Goal: Task Accomplishment & Management: Manage account settings

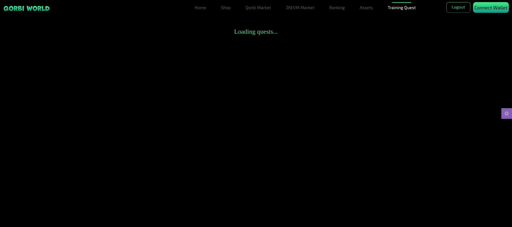
click at [486, 10] on p "Connect Wallet" at bounding box center [491, 7] width 33 height 7
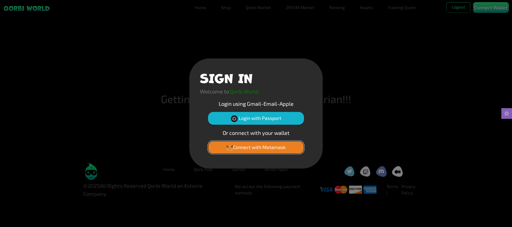
click at [258, 148] on button "Connect with Metamask" at bounding box center [256, 147] width 96 height 13
click at [243, 146] on button "Connect with Metamask" at bounding box center [256, 147] width 96 height 13
click at [277, 147] on button "Connect with Metamask" at bounding box center [256, 147] width 96 height 13
click at [440, 46] on div "SIGN IN Welcome to Qorbi World Login using Gmail-Email-Apple Login with Passpor…" at bounding box center [256, 113] width 512 height 227
click at [481, 7] on div "SIGN IN Welcome to Qorbi World Login using Gmail-Email-Apple Login with Passpor…" at bounding box center [256, 113] width 512 height 227
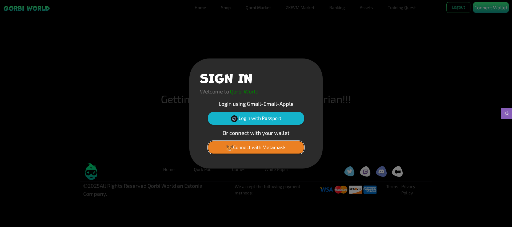
click at [266, 146] on button "Connect with Metamask" at bounding box center [256, 147] width 96 height 13
click at [283, 146] on button "Connect with Metamask" at bounding box center [256, 147] width 96 height 13
click at [256, 149] on button "Connect with Metamask" at bounding box center [256, 147] width 96 height 13
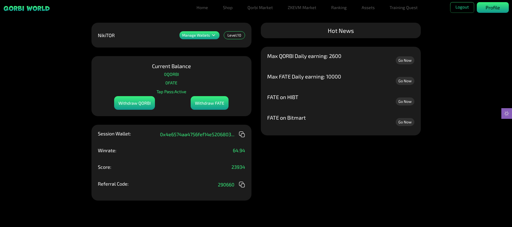
click at [490, 8] on p "Profile" at bounding box center [493, 7] width 14 height 7
click at [496, 10] on p "Profile" at bounding box center [493, 7] width 14 height 7
click at [369, 10] on link "Assets" at bounding box center [368, 7] width 17 height 11
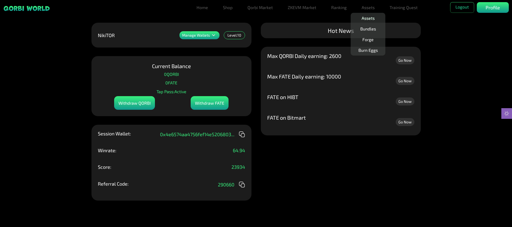
click at [370, 18] on link "Assets" at bounding box center [368, 18] width 17 height 11
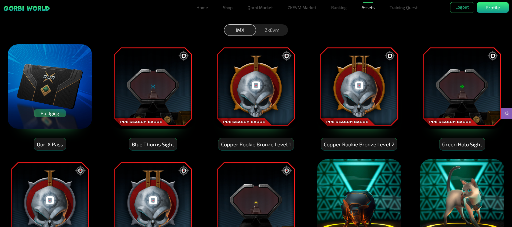
click at [48, 144] on div "Qor-X Pass" at bounding box center [50, 144] width 32 height 13
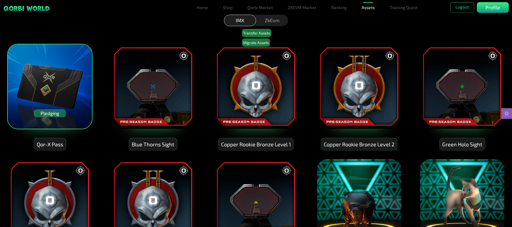
click at [276, 21] on div "ZkEvm" at bounding box center [272, 20] width 32 height 11
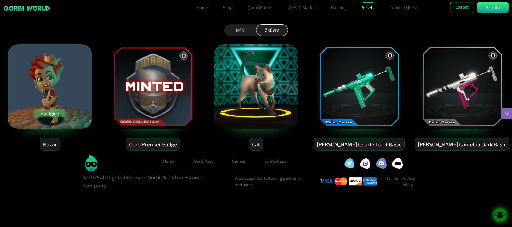
click at [48, 112] on div "Pledging" at bounding box center [50, 113] width 32 height 8
click at [52, 113] on div "Pledging" at bounding box center [50, 113] width 32 height 8
click at [105, 104] on div "Pledging Nazar Qorb Premier Badge Cat Eva Teal Quartz Light Basic Eva Celestial…" at bounding box center [256, 93] width 512 height 115
click at [50, 113] on div "Pledging" at bounding box center [50, 113] width 32 height 8
click at [59, 85] on img at bounding box center [49, 86] width 85 height 85
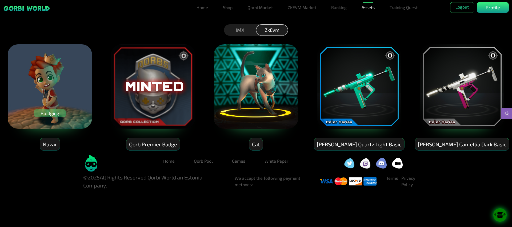
click at [47, 113] on div "Pledging" at bounding box center [50, 113] width 32 height 8
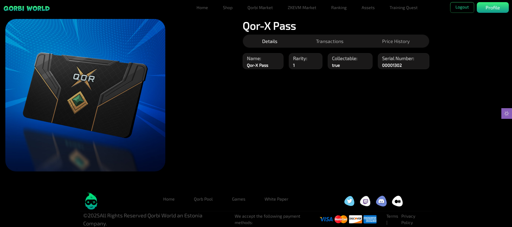
scroll to position [12, 0]
click at [105, 109] on img at bounding box center [85, 95] width 160 height 152
click at [274, 136] on div "Manage Wallets Add one or more wallets to showcase all your Items in one place.…" at bounding box center [256, 100] width 512 height 175
click at [365, 8] on link "Assets" at bounding box center [368, 7] width 17 height 11
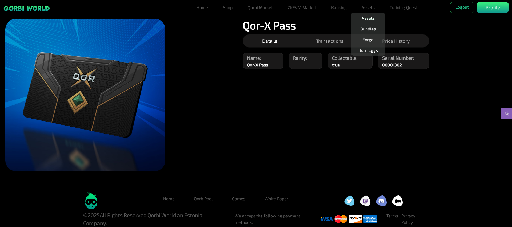
click at [369, 18] on link "Assets" at bounding box center [368, 18] width 17 height 11
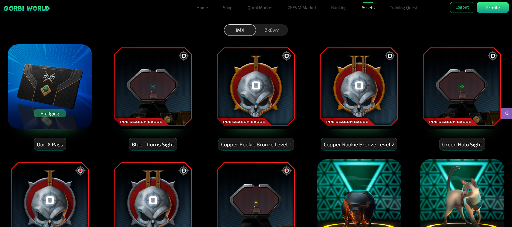
click at [48, 145] on div "Qor-X Pass" at bounding box center [50, 144] width 32 height 13
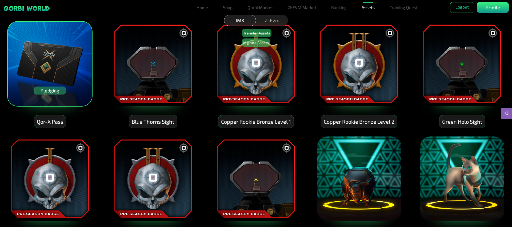
scroll to position [33, 0]
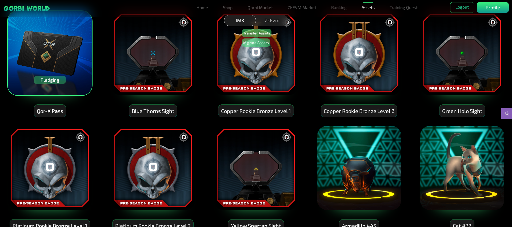
click at [274, 23] on div "ZkEvm" at bounding box center [272, 20] width 32 height 11
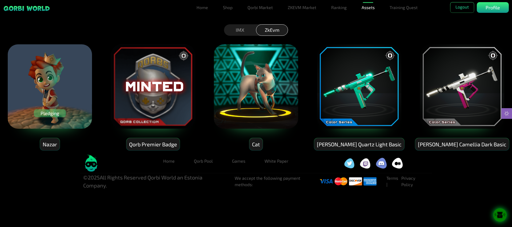
click at [52, 107] on img at bounding box center [49, 86] width 85 height 85
click at [64, 94] on img at bounding box center [49, 86] width 85 height 85
click at [501, 218] on icon at bounding box center [500, 217] width 6 height 2
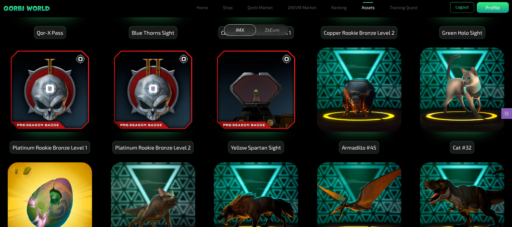
scroll to position [67, 0]
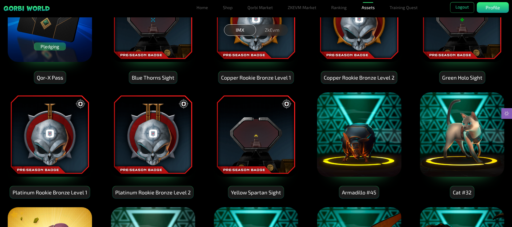
click at [53, 81] on div "Qor-X Pass" at bounding box center [50, 77] width 32 height 13
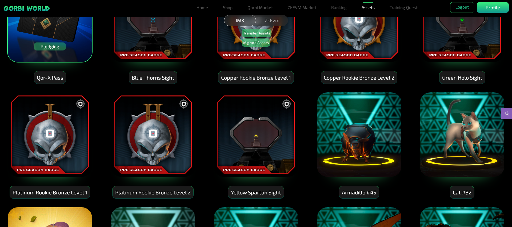
click at [59, 34] on div "IMX ZkEvm Transfer Assets Migrate Assets" at bounding box center [256, 31] width 512 height 11
click at [52, 49] on div "Pledging" at bounding box center [50, 46] width 32 height 8
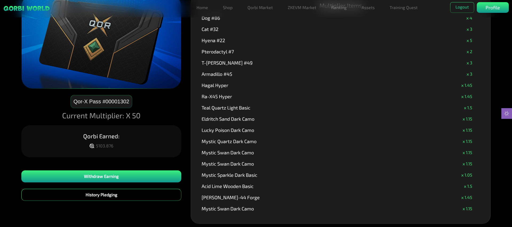
scroll to position [16, 0]
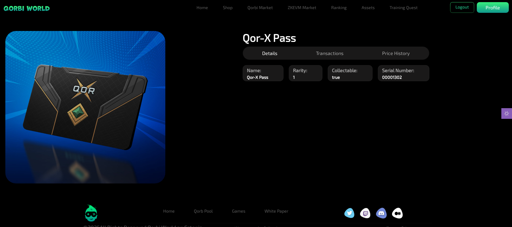
click at [99, 117] on img at bounding box center [85, 107] width 160 height 152
click at [251, 7] on link "Qorbi Market" at bounding box center [261, 7] width 30 height 11
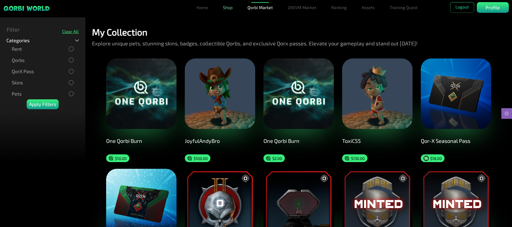
click at [224, 8] on link "Shop" at bounding box center [228, 7] width 14 height 11
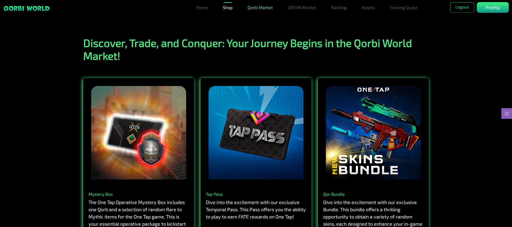
click at [259, 11] on link "Qorbi Market" at bounding box center [261, 7] width 30 height 11
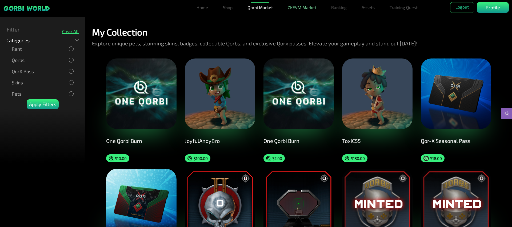
click at [311, 8] on link "ZKEVM Market" at bounding box center [302, 7] width 33 height 11
click at [335, 9] on link "Ranking" at bounding box center [339, 7] width 20 height 11
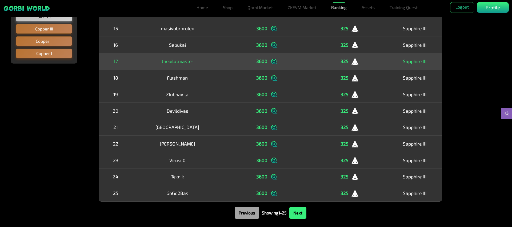
scroll to position [300, 0]
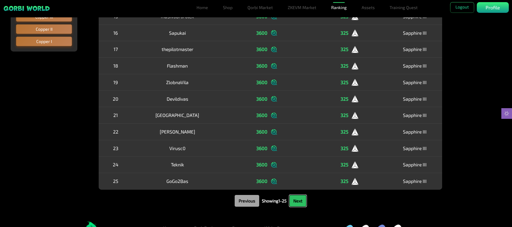
click at [302, 202] on button "Next" at bounding box center [298, 201] width 17 height 12
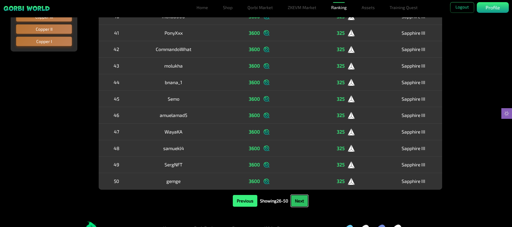
click at [303, 201] on button "Next" at bounding box center [299, 201] width 17 height 12
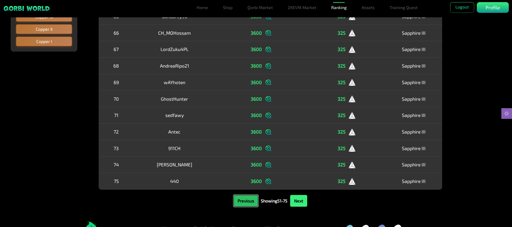
click at [236, 199] on button "Previous" at bounding box center [246, 201] width 25 height 12
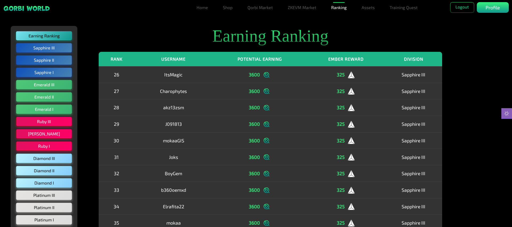
scroll to position [0, 0]
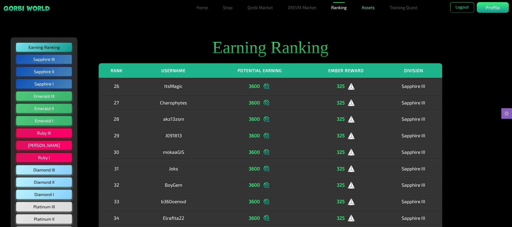
click at [370, 7] on link "Assets" at bounding box center [368, 7] width 17 height 11
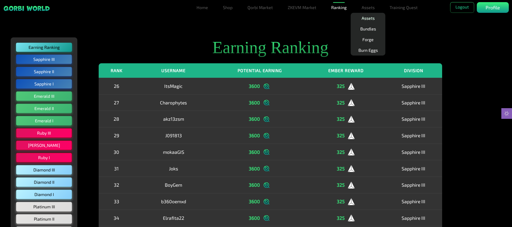
click at [367, 18] on link "Assets" at bounding box center [368, 18] width 17 height 11
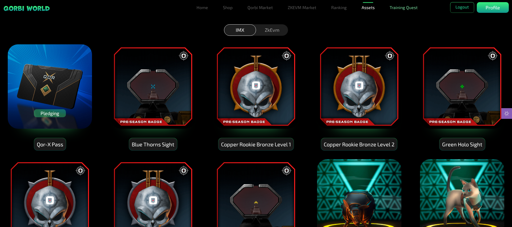
click at [403, 8] on link "Training Quest" at bounding box center [404, 7] width 32 height 11
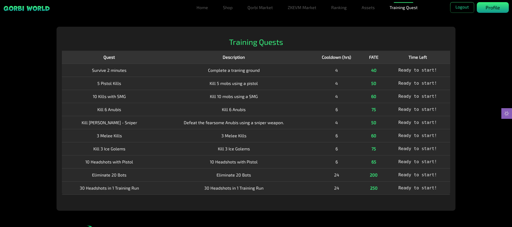
click at [490, 6] on p "Profile" at bounding box center [493, 7] width 14 height 7
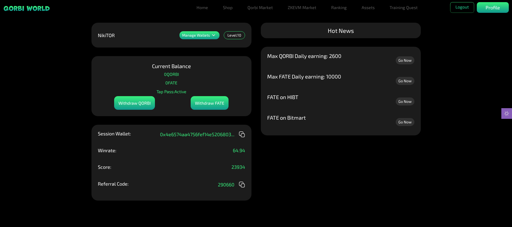
click at [214, 34] on icon at bounding box center [214, 35] width 6 height 6
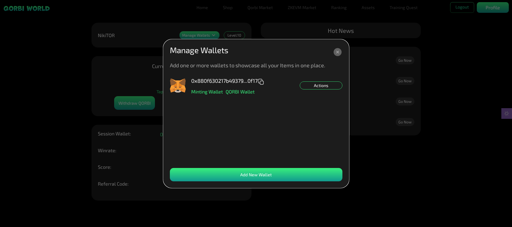
click at [337, 50] on icon at bounding box center [338, 52] width 8 height 8
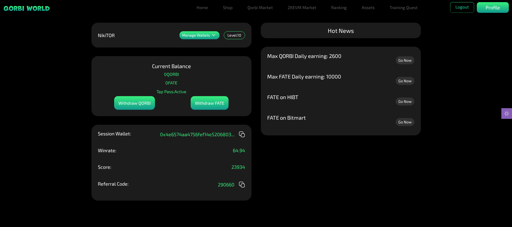
click at [131, 104] on div "Withdraw QORBI" at bounding box center [134, 103] width 41 height 14
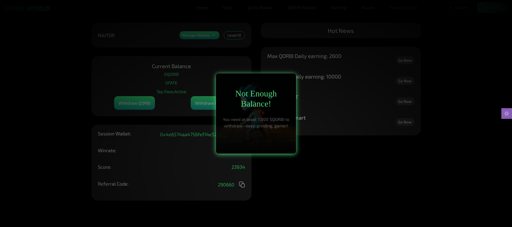
click at [315, 163] on div at bounding box center [256, 113] width 512 height 227
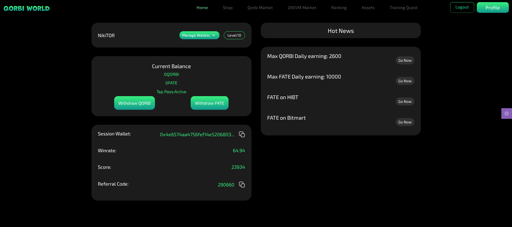
click at [202, 9] on link "Home" at bounding box center [203, 7] width 16 height 11
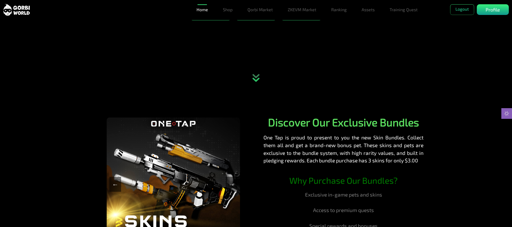
scroll to position [33, 0]
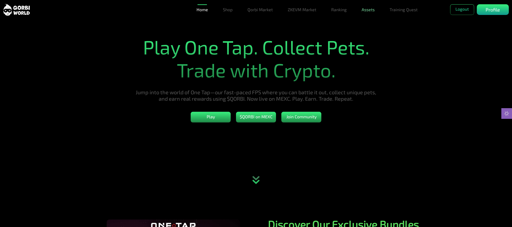
click at [366, 9] on link "Assets" at bounding box center [368, 9] width 17 height 11
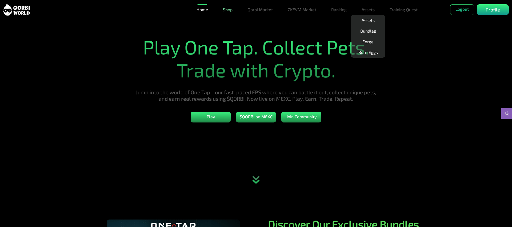
click at [228, 9] on link "Shop" at bounding box center [228, 9] width 14 height 11
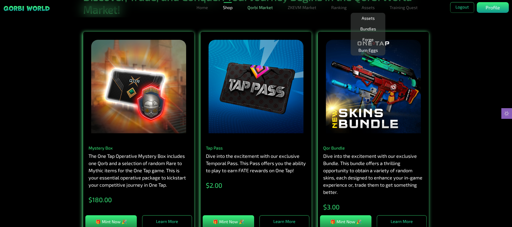
click at [258, 7] on link "Qorbi Market" at bounding box center [261, 7] width 30 height 11
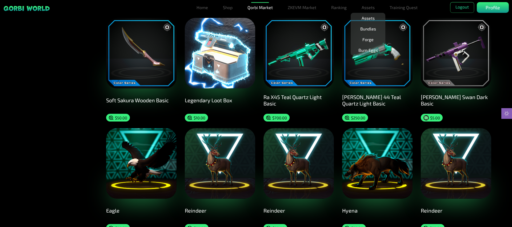
scroll to position [500, 0]
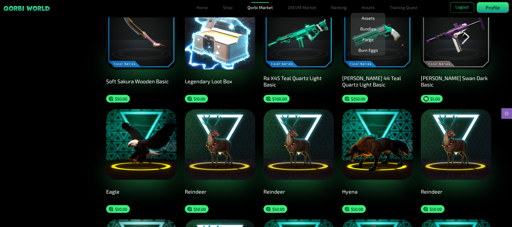
click at [491, 10] on p "Profile" at bounding box center [493, 7] width 14 height 7
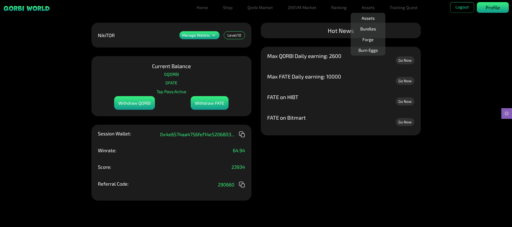
click at [503, 7] on div "Profile" at bounding box center [493, 7] width 32 height 11
click at [407, 7] on link "Training Quest" at bounding box center [404, 7] width 32 height 11
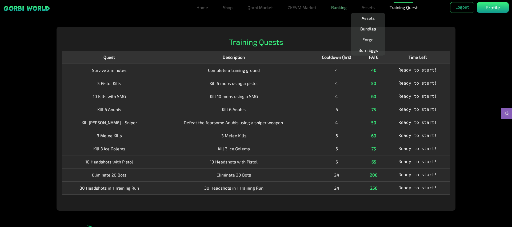
click at [343, 9] on link "Ranking" at bounding box center [339, 7] width 20 height 11
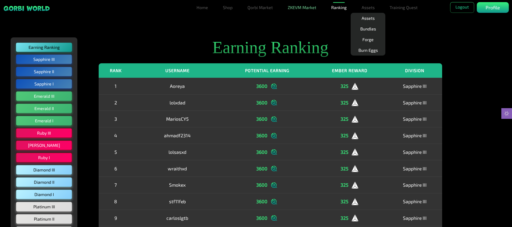
click at [292, 9] on link "ZKEVM Market" at bounding box center [302, 7] width 33 height 11
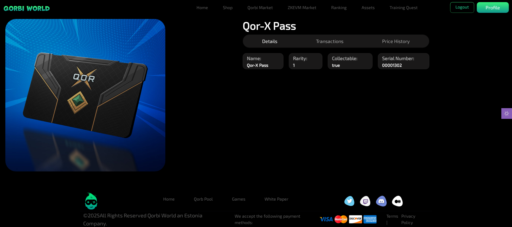
scroll to position [12, 0]
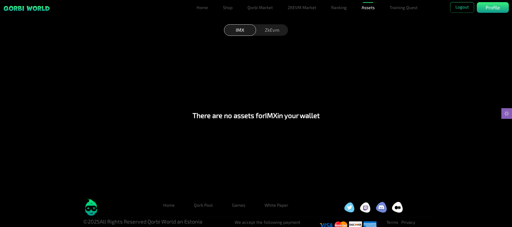
click at [267, 31] on div "ZkEvm" at bounding box center [272, 29] width 32 height 11
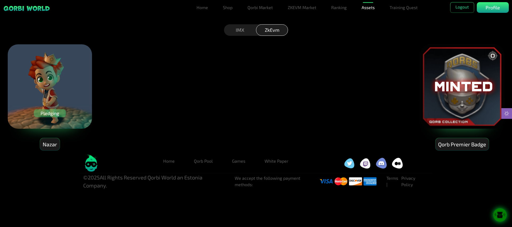
click at [54, 114] on div "Pledging" at bounding box center [50, 113] width 32 height 8
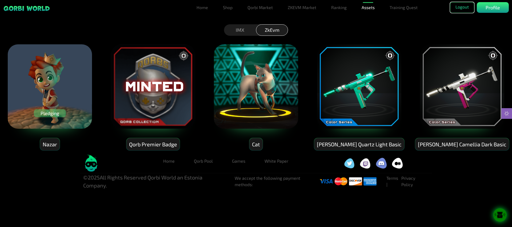
click at [469, 7] on button "Logout" at bounding box center [463, 7] width 24 height 11
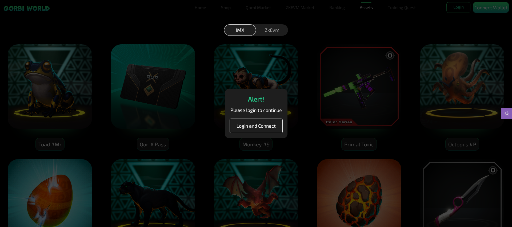
click at [264, 128] on button "Login and Connect" at bounding box center [256, 126] width 52 height 14
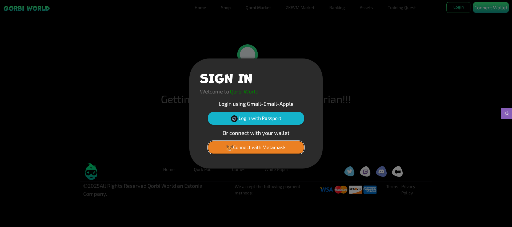
click at [256, 153] on button "Connect with Metamask" at bounding box center [256, 147] width 96 height 13
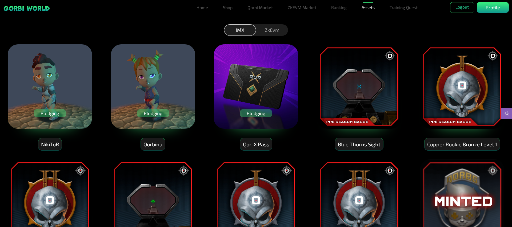
click at [49, 114] on div "Pledging" at bounding box center [50, 113] width 32 height 8
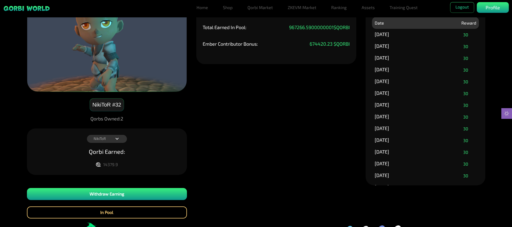
scroll to position [57, 0]
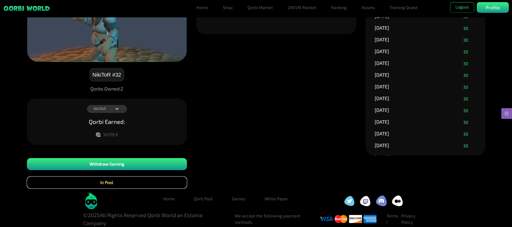
click at [113, 182] on button "In Pool" at bounding box center [107, 182] width 160 height 12
click at [115, 187] on button "In Pool" at bounding box center [107, 182] width 160 height 12
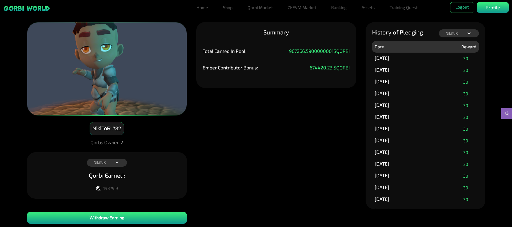
scroll to position [0, 0]
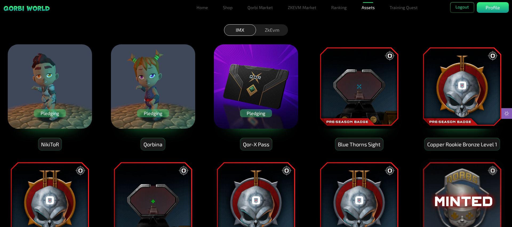
click at [149, 115] on div "Pledging" at bounding box center [153, 113] width 32 height 8
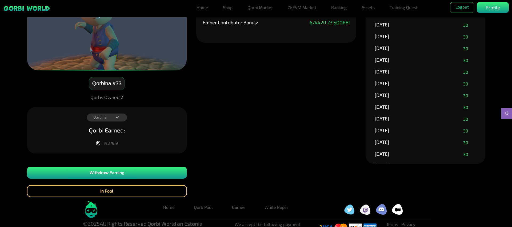
scroll to position [57, 0]
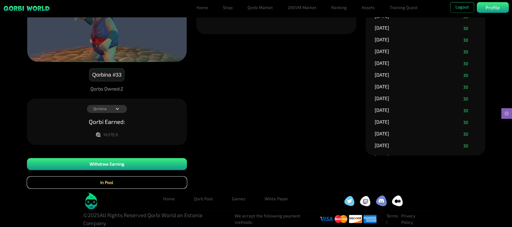
click at [158, 183] on button "In Pool" at bounding box center [107, 182] width 160 height 12
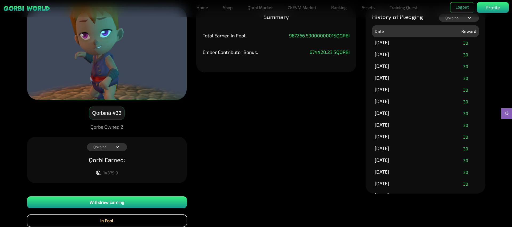
scroll to position [33, 0]
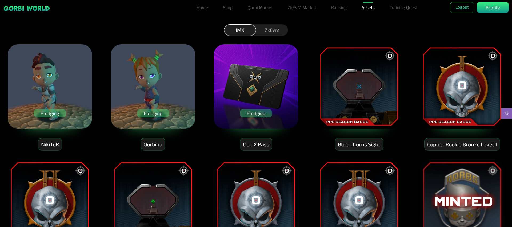
click at [259, 113] on div "Pledging" at bounding box center [256, 113] width 32 height 8
click at [277, 31] on div "ZkEvm" at bounding box center [272, 29] width 32 height 11
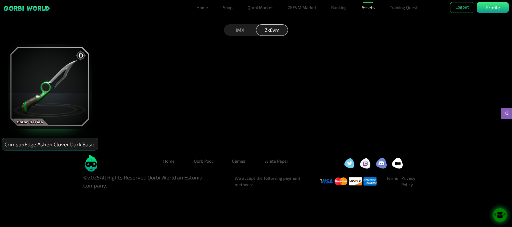
click at [496, 215] on icon at bounding box center [500, 215] width 13 height 7
